Goal: Task Accomplishment & Management: Use online tool/utility

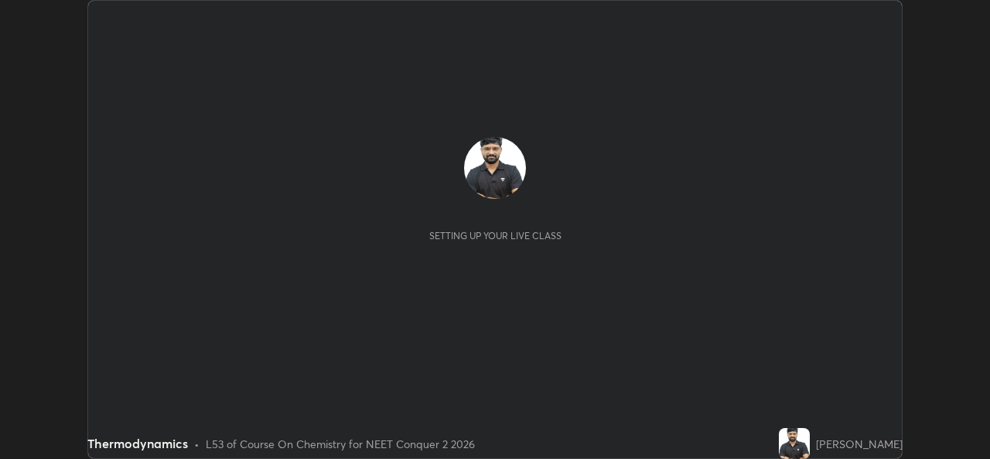
scroll to position [459, 989]
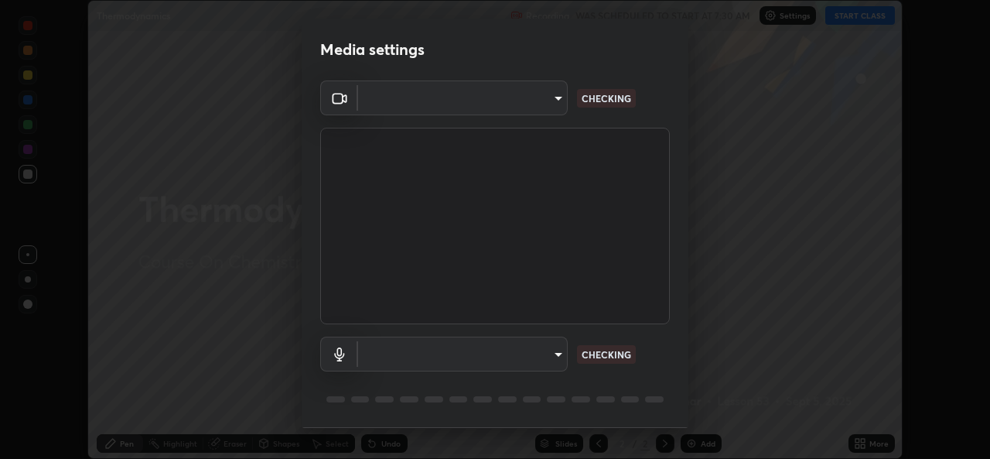
type input "49ae221ac10e7450fae1aa5d9d074b6745a4d7b76778b29691f85c0d3e1dda1d"
type input "default"
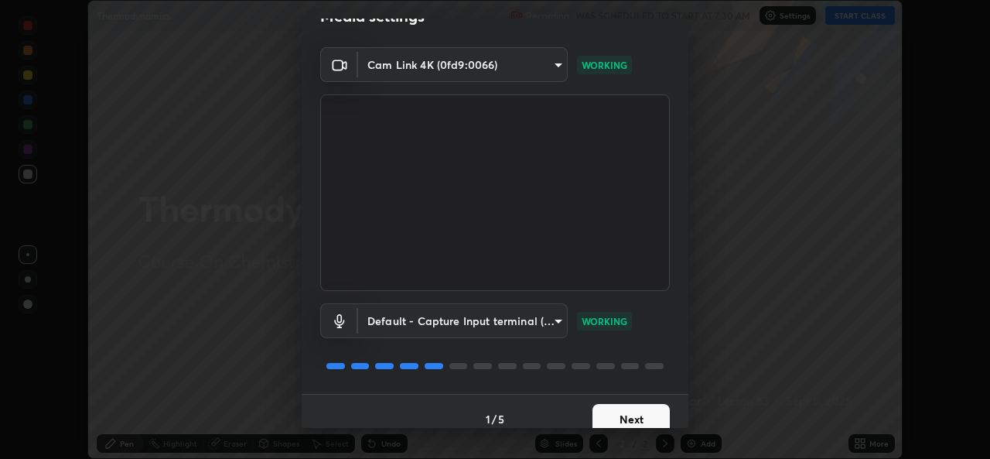
scroll to position [49, 0]
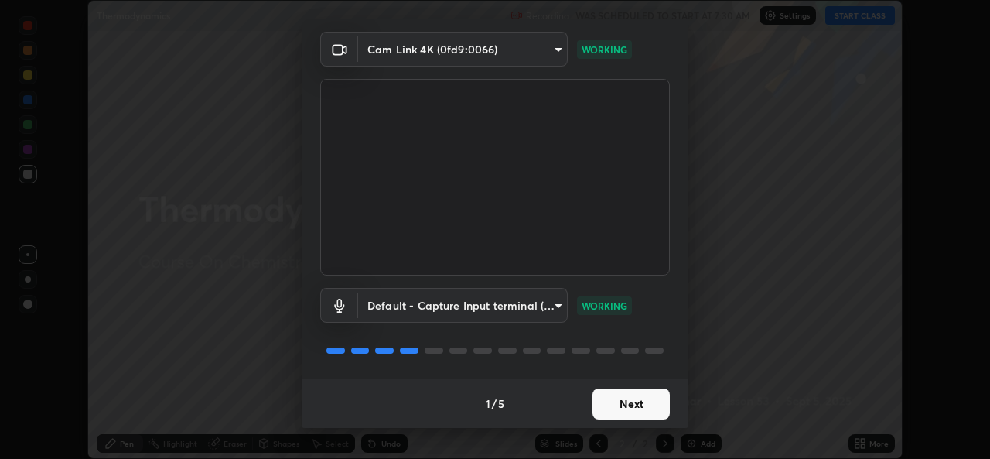
click at [610, 405] on button "Next" at bounding box center [630, 403] width 77 height 31
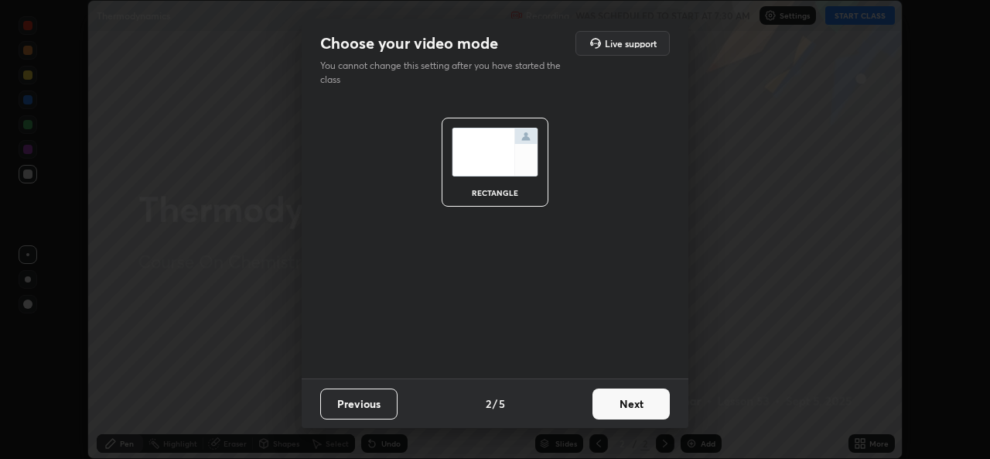
click at [613, 408] on button "Next" at bounding box center [630, 403] width 77 height 31
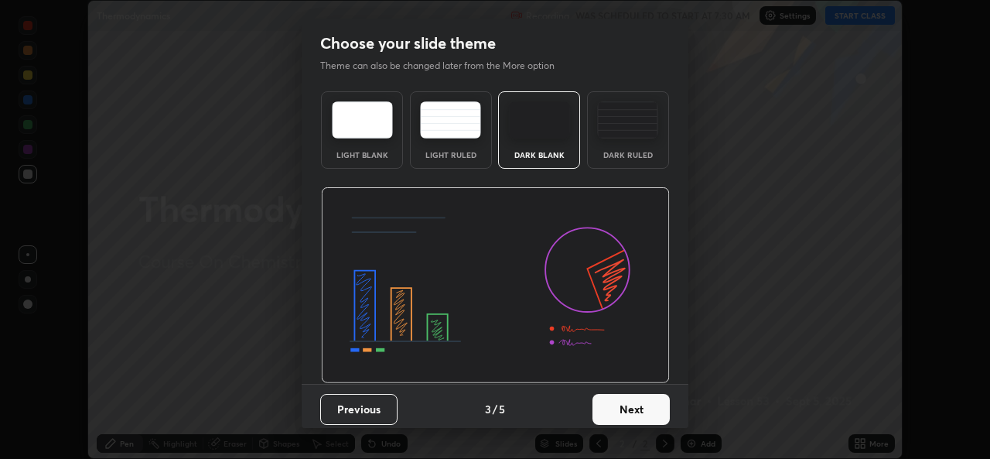
click at [615, 407] on button "Next" at bounding box center [630, 409] width 77 height 31
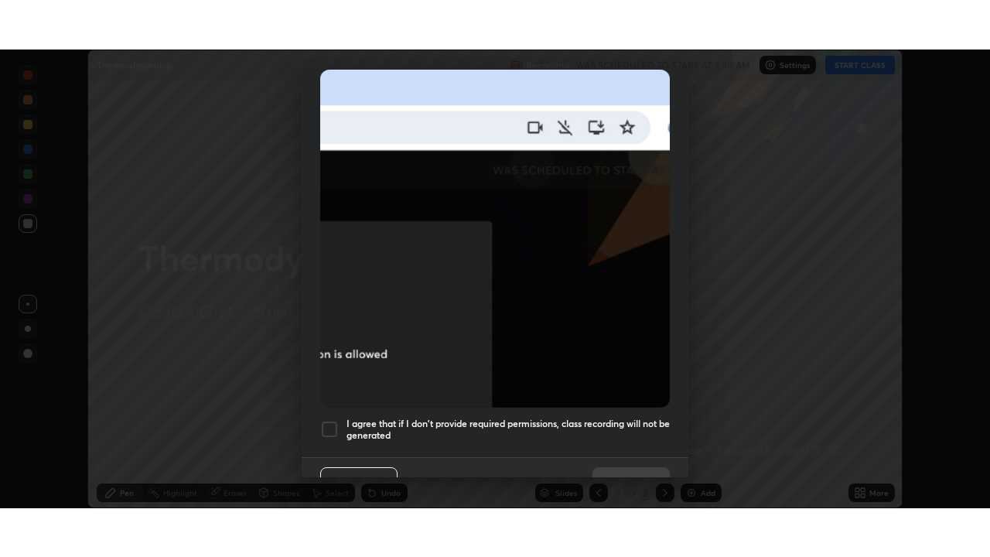
scroll to position [364, 0]
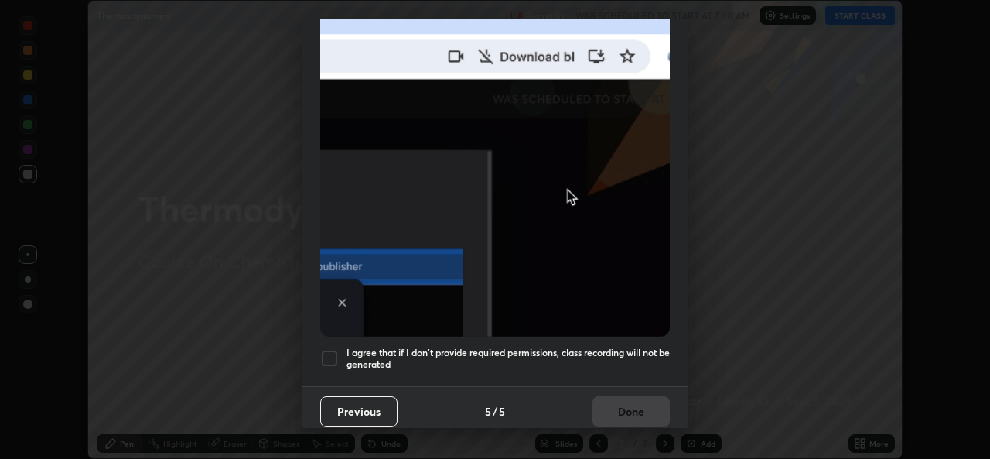
click at [333, 353] on div at bounding box center [329, 358] width 19 height 19
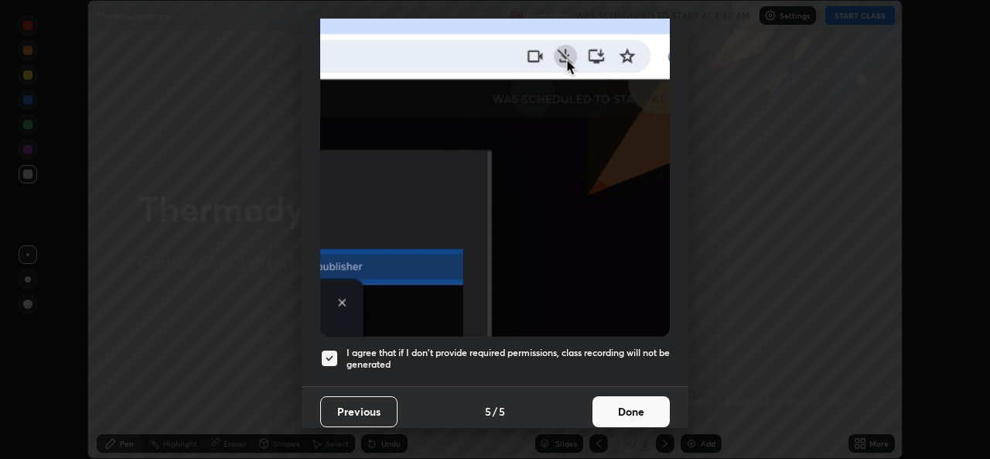
click at [616, 408] on button "Done" at bounding box center [630, 411] width 77 height 31
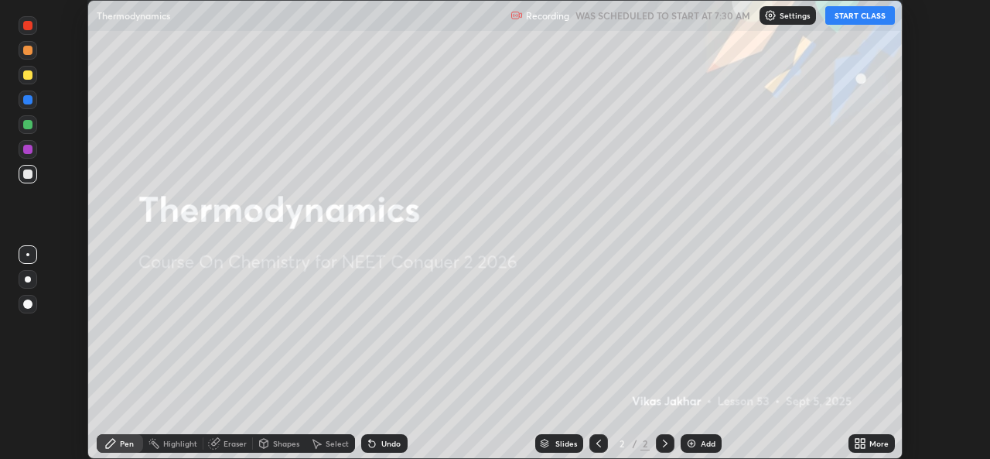
click at [852, 17] on button "START CLASS" at bounding box center [860, 15] width 70 height 19
click at [862, 442] on icon at bounding box center [863, 441] width 4 height 4
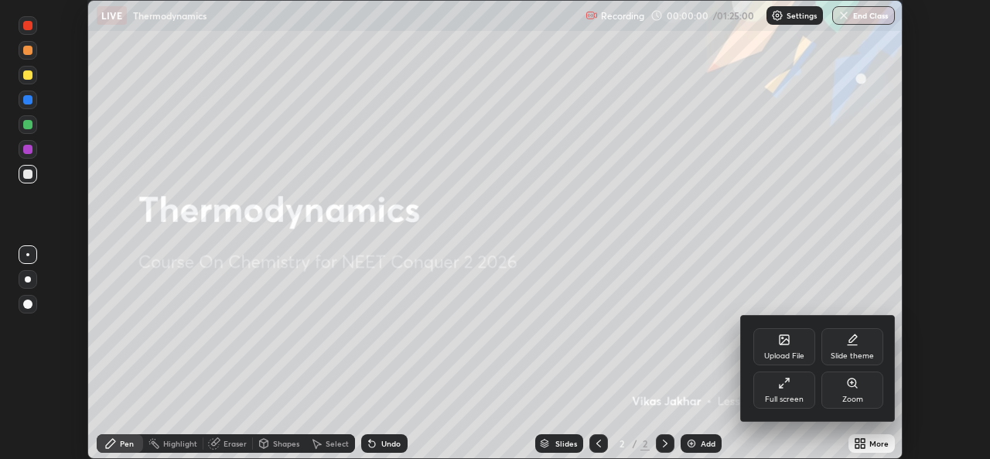
click at [802, 388] on div "Full screen" at bounding box center [784, 389] width 62 height 37
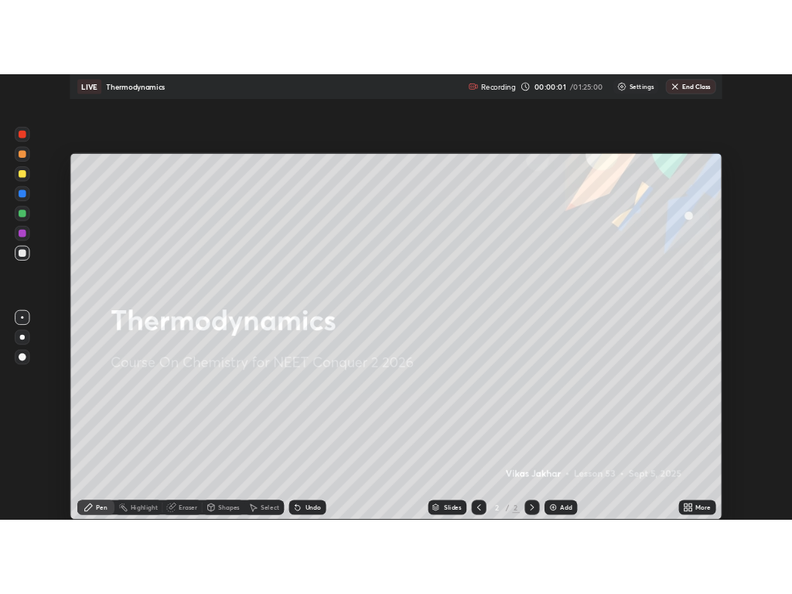
scroll to position [557, 990]
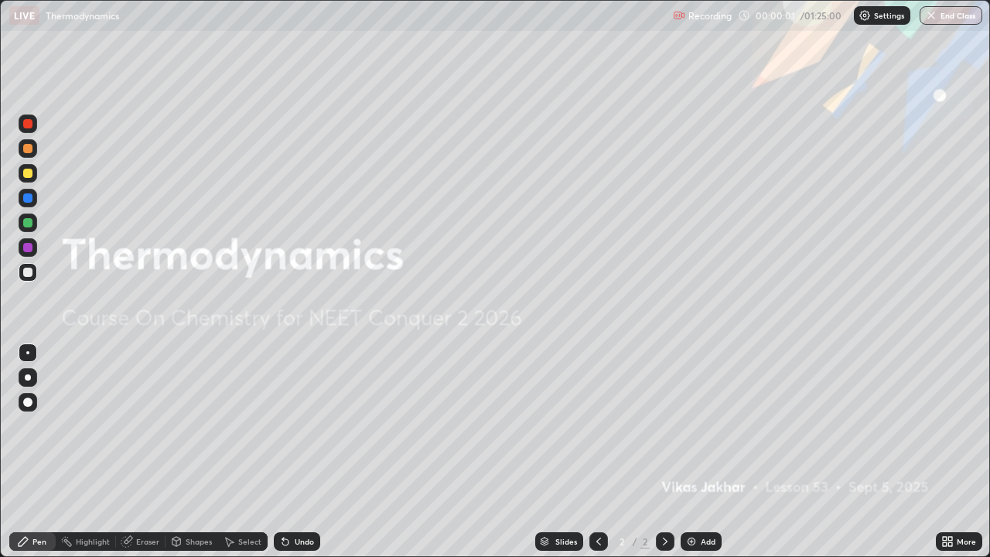
click at [705, 458] on div "Add" at bounding box center [708, 542] width 15 height 8
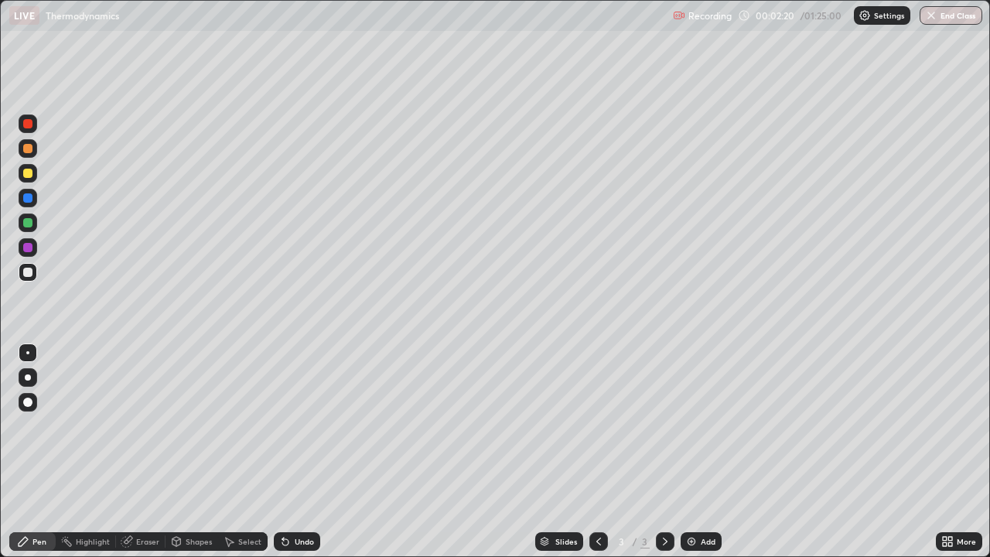
click at [29, 377] on div at bounding box center [28, 377] width 6 height 6
click at [141, 458] on div "Eraser" at bounding box center [147, 542] width 23 height 8
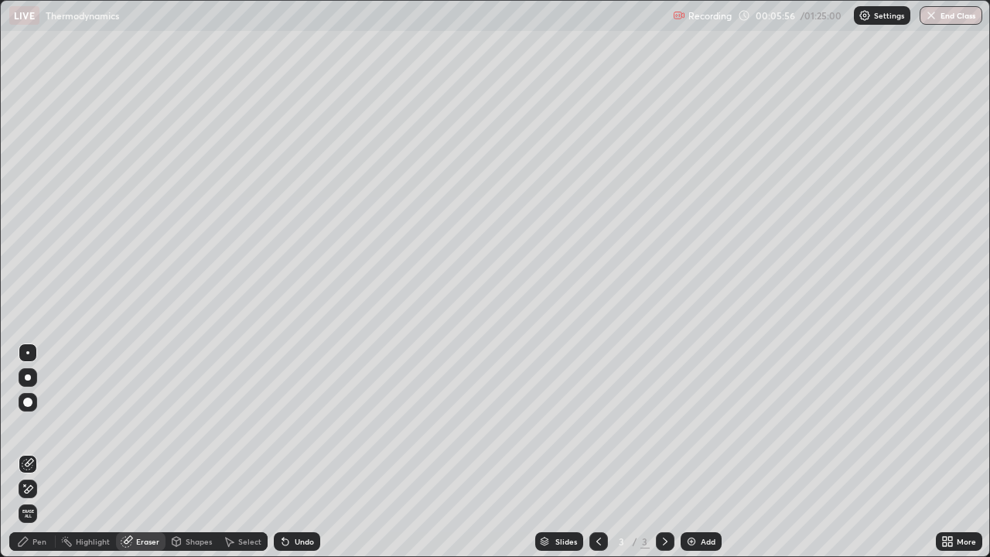
click at [36, 458] on div "Pen" at bounding box center [39, 542] width 14 height 8
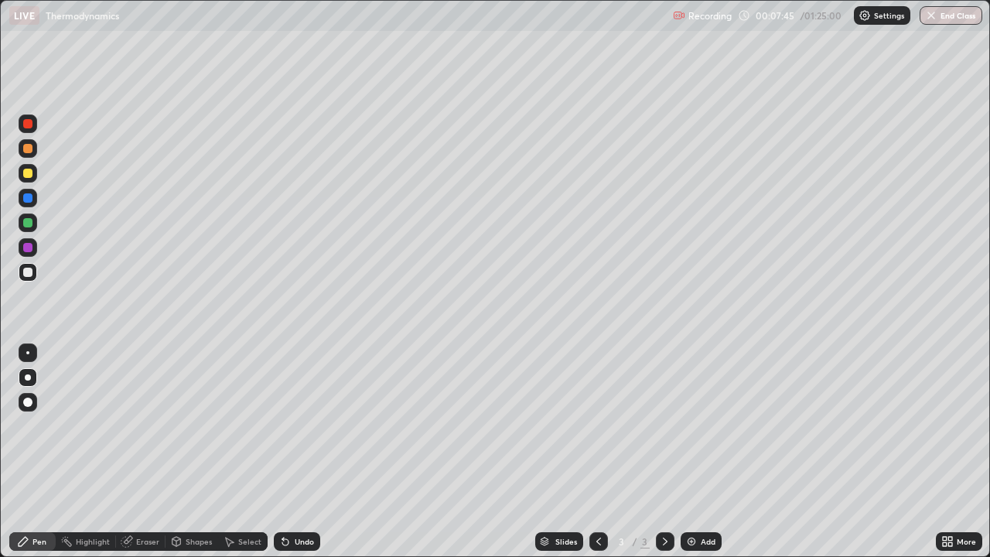
click at [146, 458] on div "Eraser" at bounding box center [147, 542] width 23 height 8
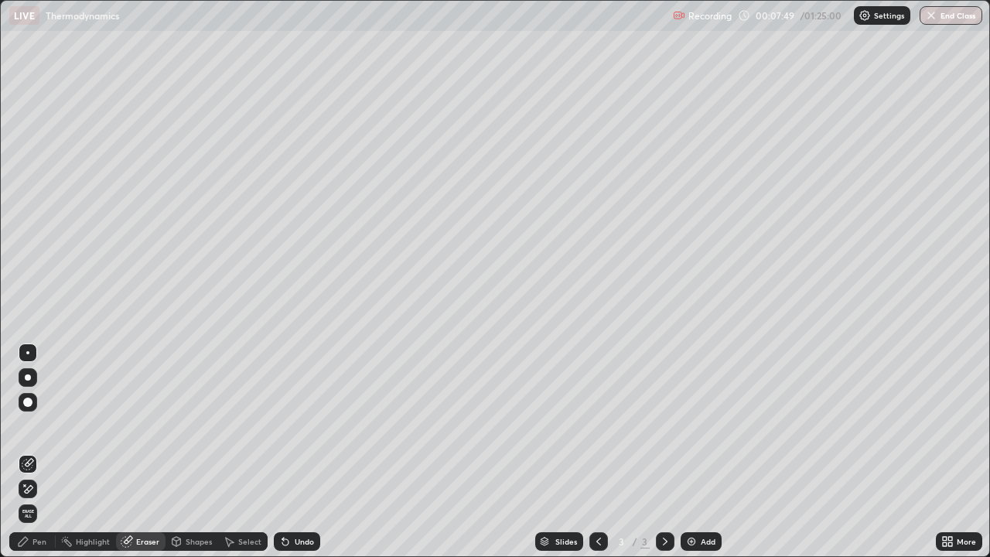
click at [38, 458] on div "Pen" at bounding box center [39, 542] width 14 height 8
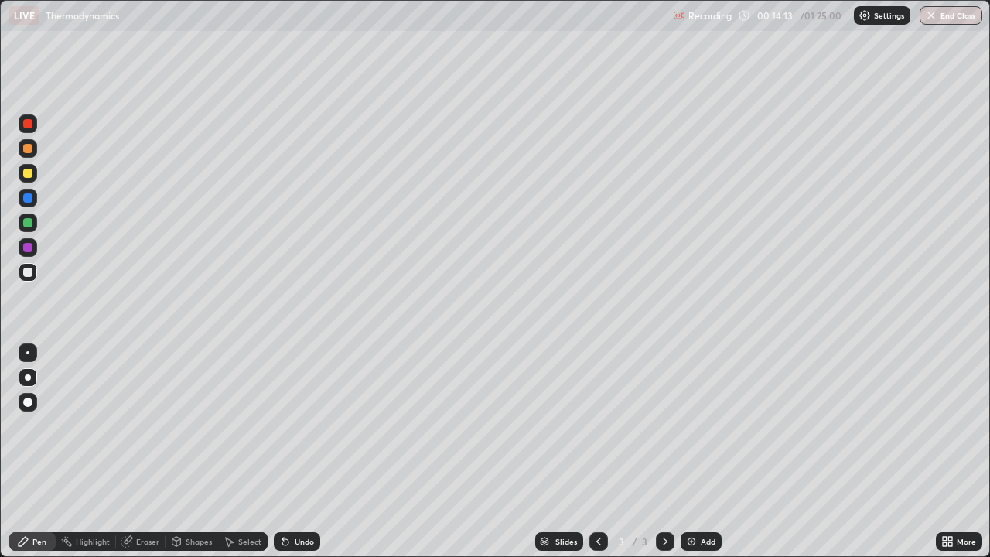
click at [699, 458] on div "Add" at bounding box center [701, 541] width 41 height 19
click at [141, 458] on div "Eraser" at bounding box center [147, 542] width 23 height 8
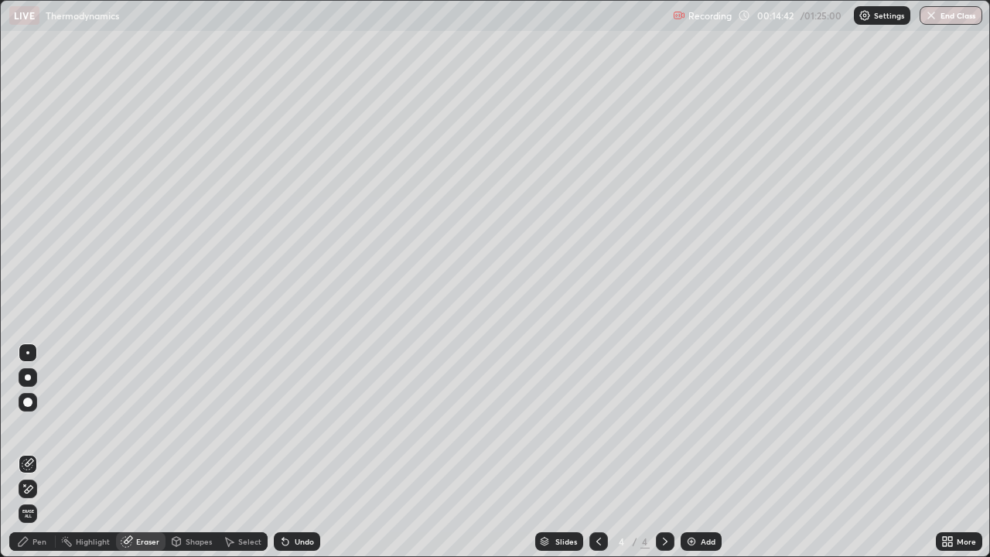
click at [32, 458] on div "Pen" at bounding box center [32, 541] width 46 height 19
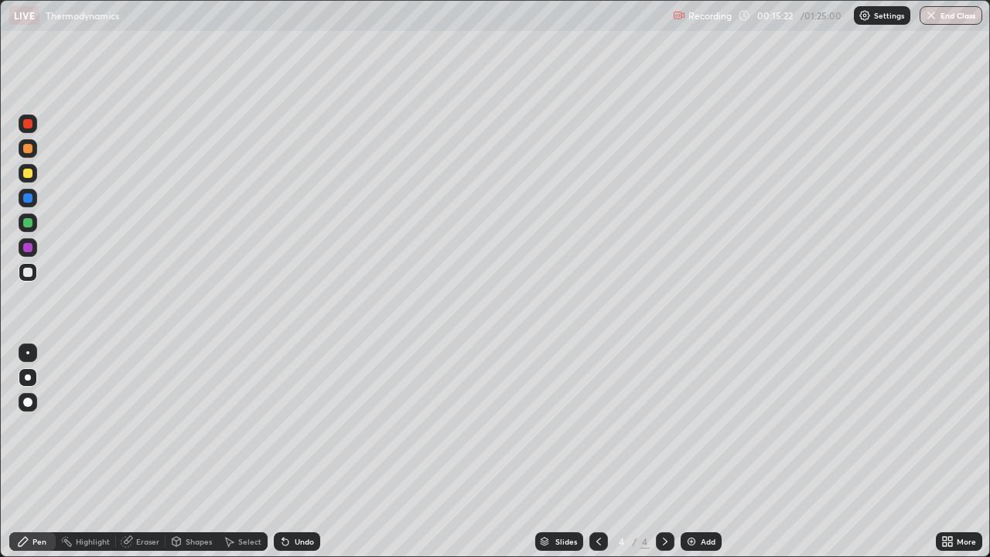
click at [144, 458] on div "Eraser" at bounding box center [147, 542] width 23 height 8
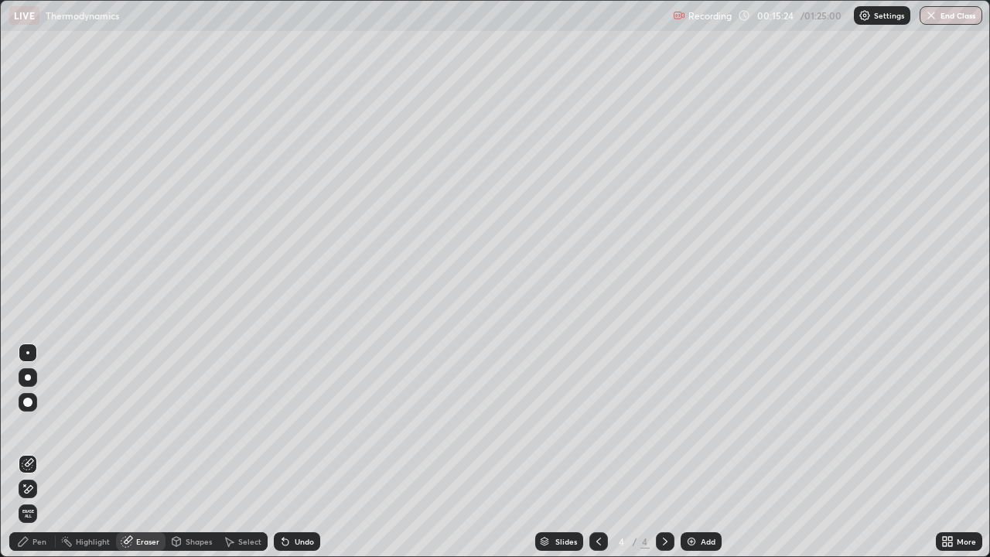
click at [43, 458] on div "Pen" at bounding box center [32, 541] width 46 height 19
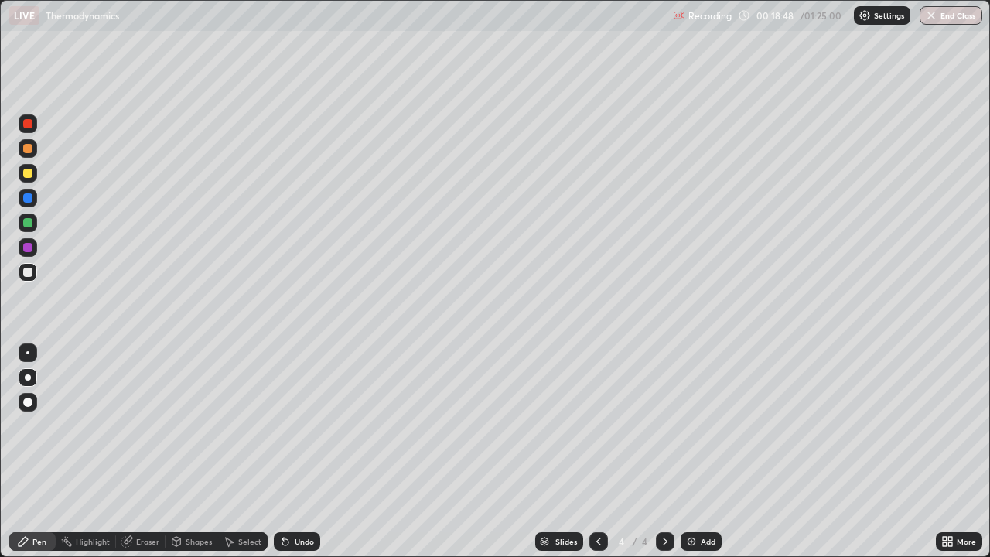
click at [26, 173] on div at bounding box center [27, 173] width 9 height 9
click at [148, 458] on div "Eraser" at bounding box center [147, 542] width 23 height 8
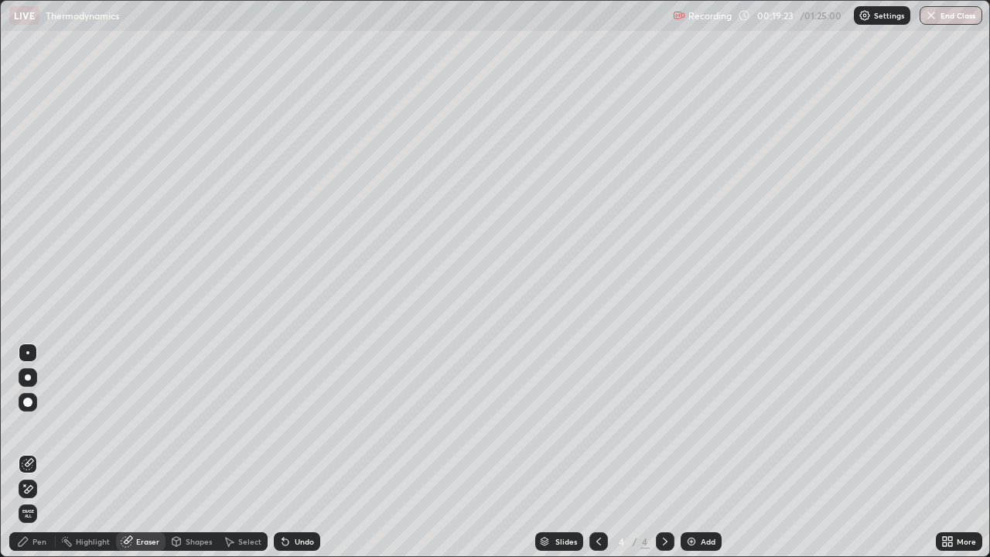
click at [39, 458] on div "Pen" at bounding box center [39, 542] width 14 height 8
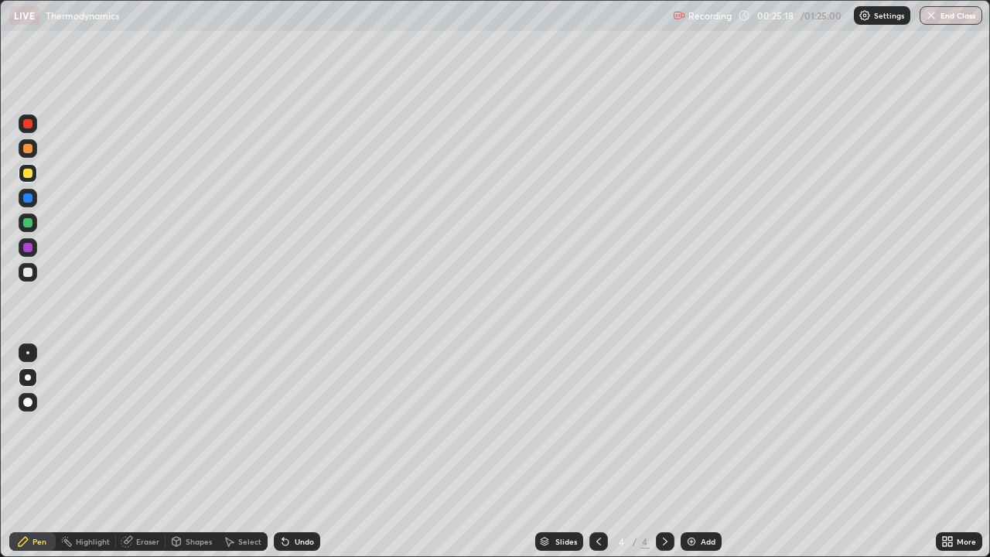
click at [697, 458] on div "Add" at bounding box center [701, 541] width 41 height 19
click at [28, 275] on div at bounding box center [27, 272] width 9 height 9
click at [685, 458] on img at bounding box center [691, 541] width 12 height 12
click at [26, 174] on div at bounding box center [27, 173] width 9 height 9
click at [137, 458] on div "Eraser" at bounding box center [147, 542] width 23 height 8
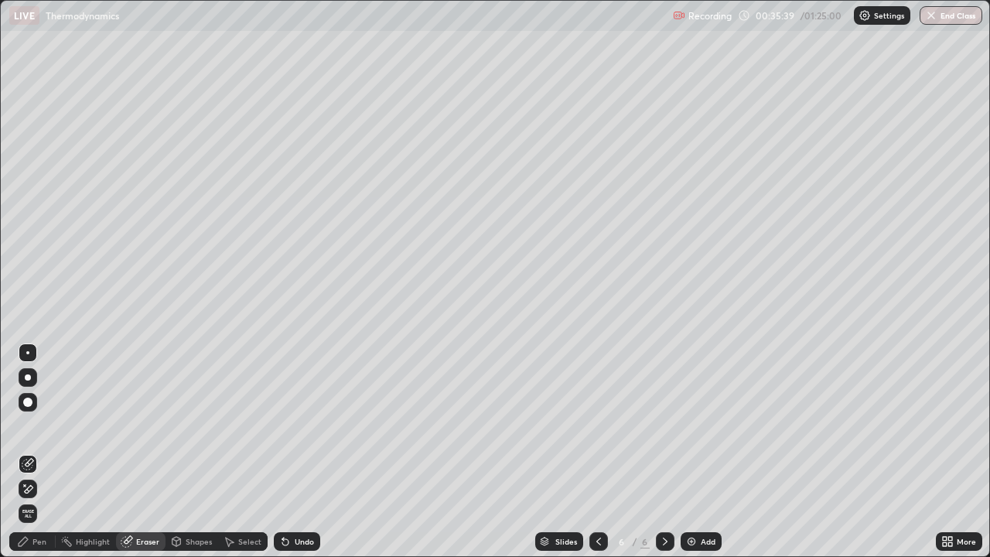
click at [35, 458] on div "Pen" at bounding box center [39, 542] width 14 height 8
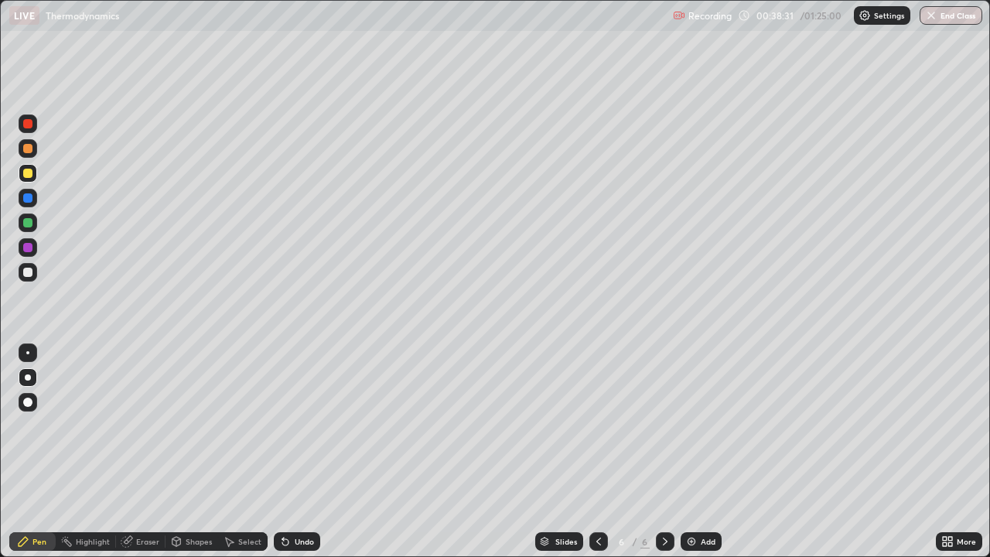
click at [688, 458] on img at bounding box center [691, 541] width 12 height 12
click at [17, 458] on div at bounding box center [27, 433] width 25 height 186
click at [26, 122] on div at bounding box center [27, 123] width 9 height 9
click at [691, 458] on img at bounding box center [691, 541] width 12 height 12
click at [25, 175] on div at bounding box center [27, 173] width 9 height 9
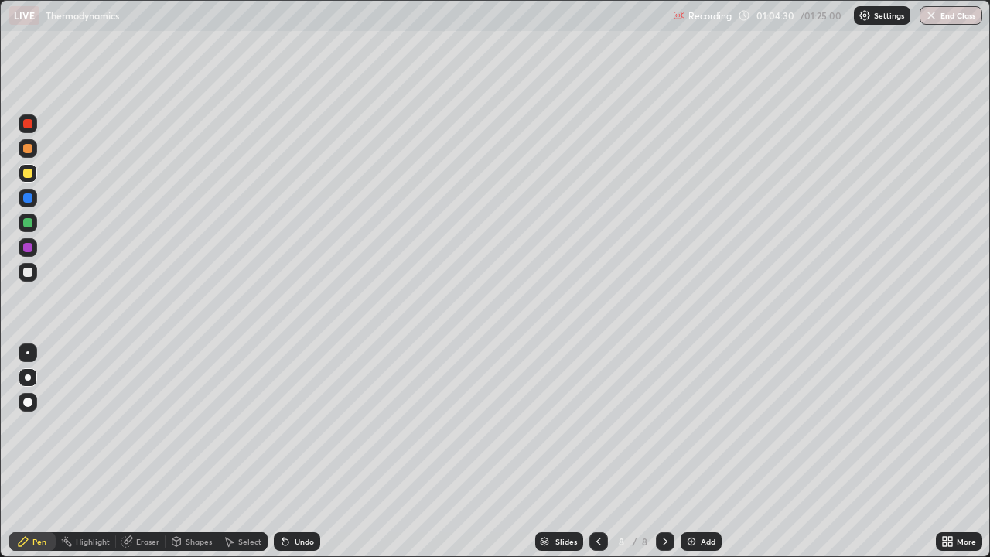
click at [692, 458] on img at bounding box center [691, 541] width 12 height 12
click at [29, 272] on div at bounding box center [27, 272] width 9 height 9
click at [944, 12] on button "End Class" at bounding box center [951, 15] width 63 height 19
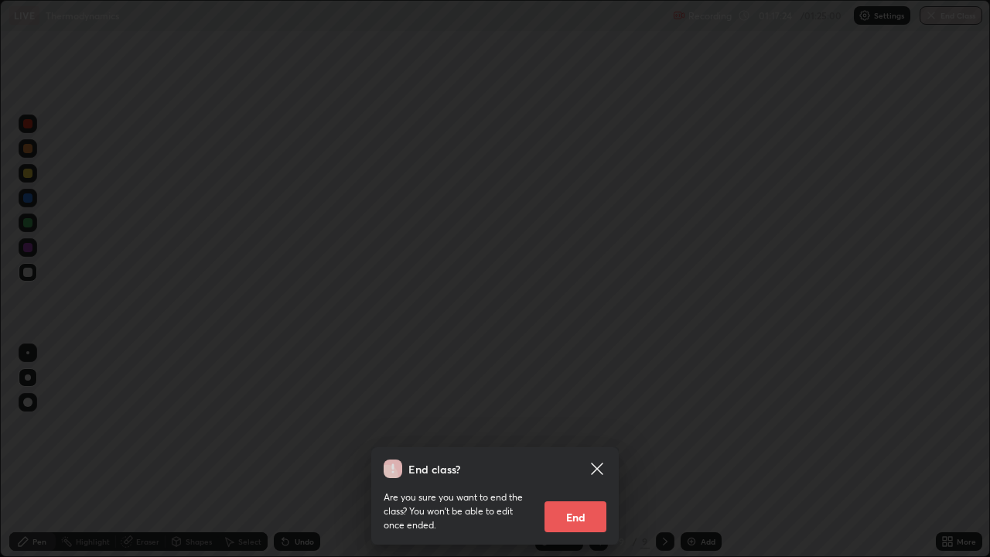
click at [575, 458] on button "End" at bounding box center [575, 516] width 62 height 31
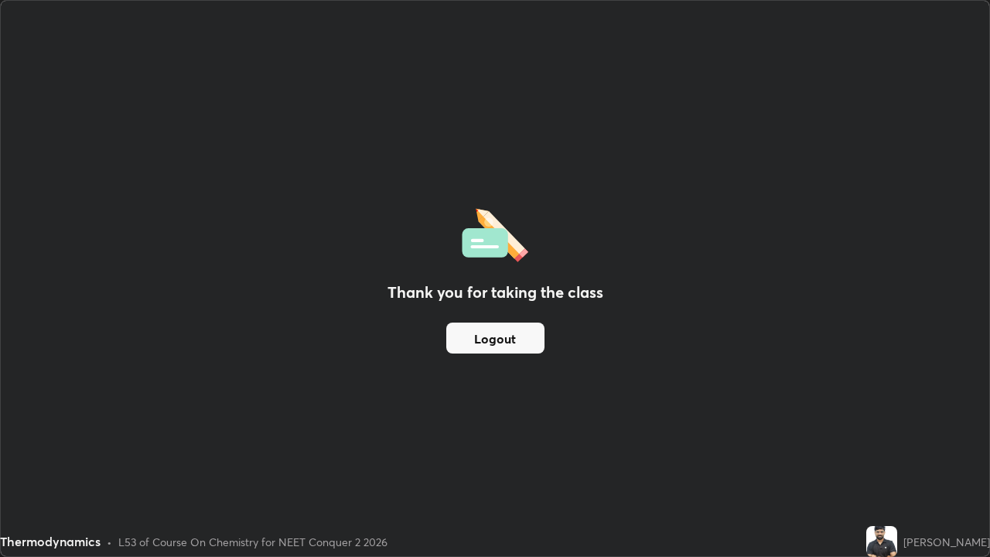
click at [497, 339] on button "Logout" at bounding box center [495, 338] width 98 height 31
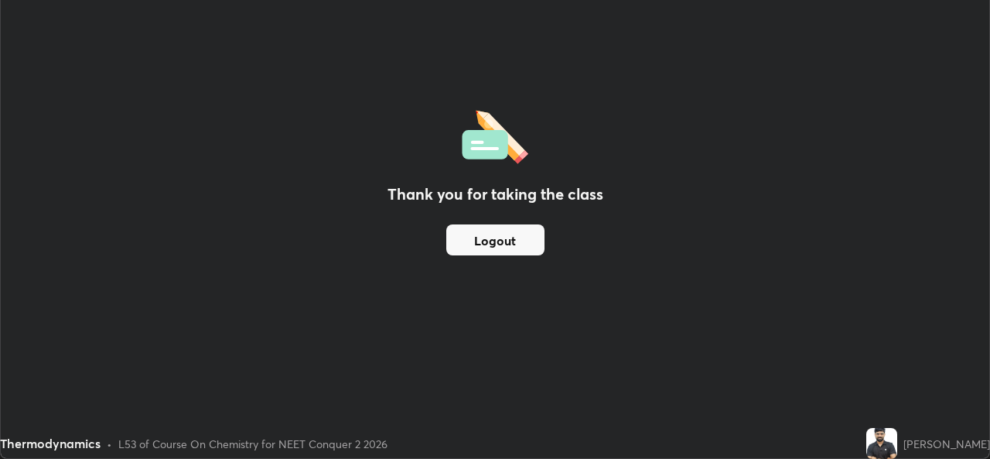
scroll to position [76884, 76353]
